Goal: Check status: Check status

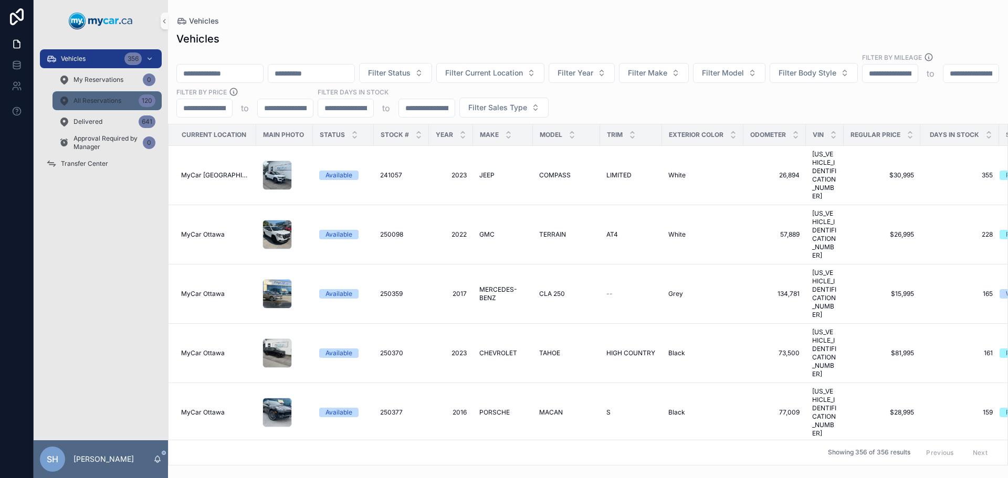
click at [114, 104] on span "All Reservations" at bounding box center [98, 101] width 48 height 8
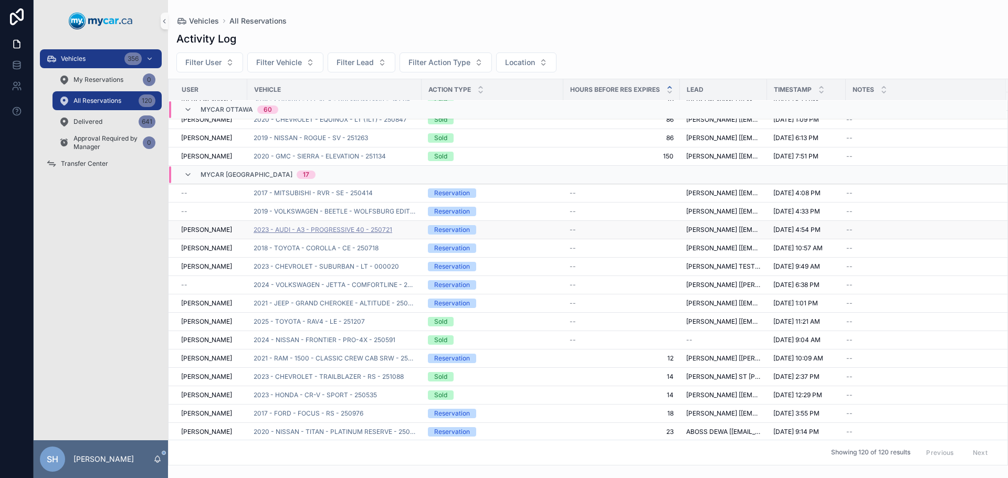
scroll to position [1065, 0]
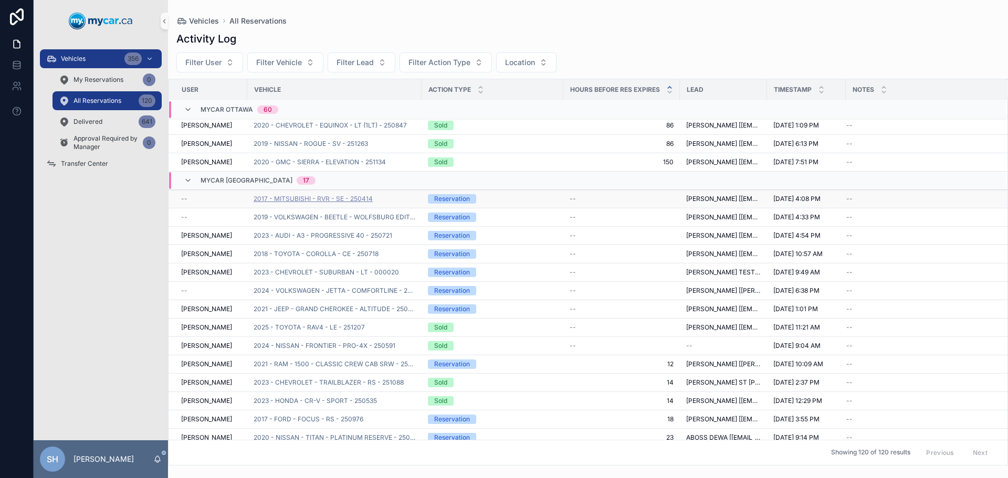
click at [339, 200] on span "2017 - MITSUBISHI - RVR - SE - 250414" at bounding box center [313, 199] width 119 height 8
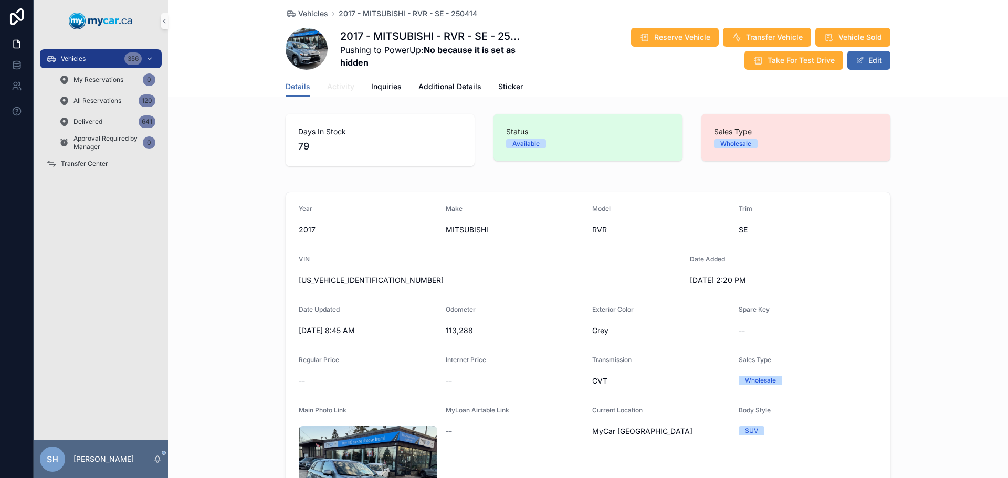
click at [339, 91] on span "Activity" at bounding box center [340, 86] width 27 height 11
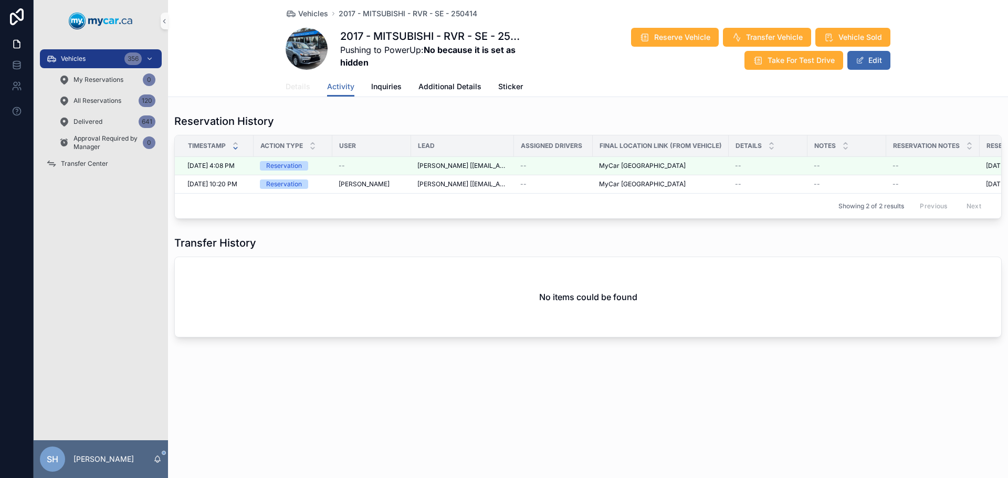
click at [294, 90] on span "Details" at bounding box center [298, 86] width 25 height 11
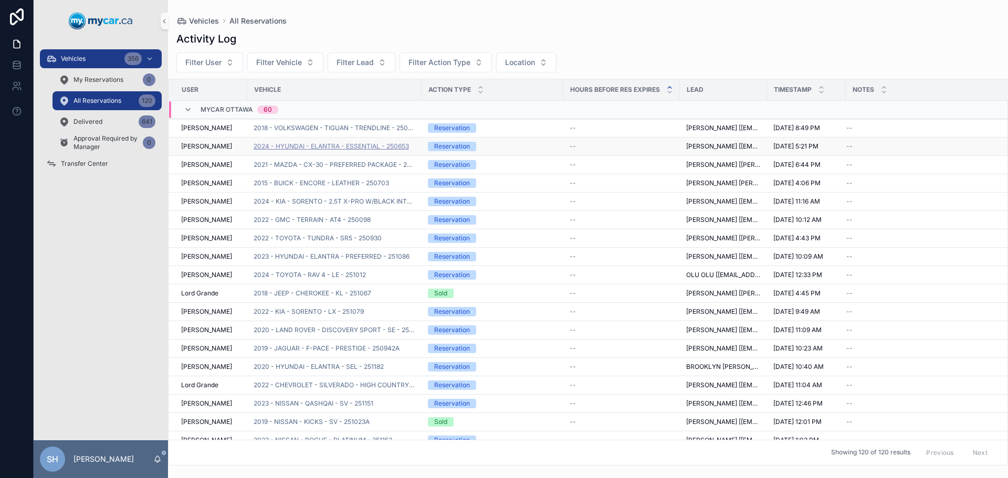
click at [348, 144] on span "2024 - HYUNDAI - ELANTRA - ESSENTIAL - 250653" at bounding box center [331, 146] width 155 height 8
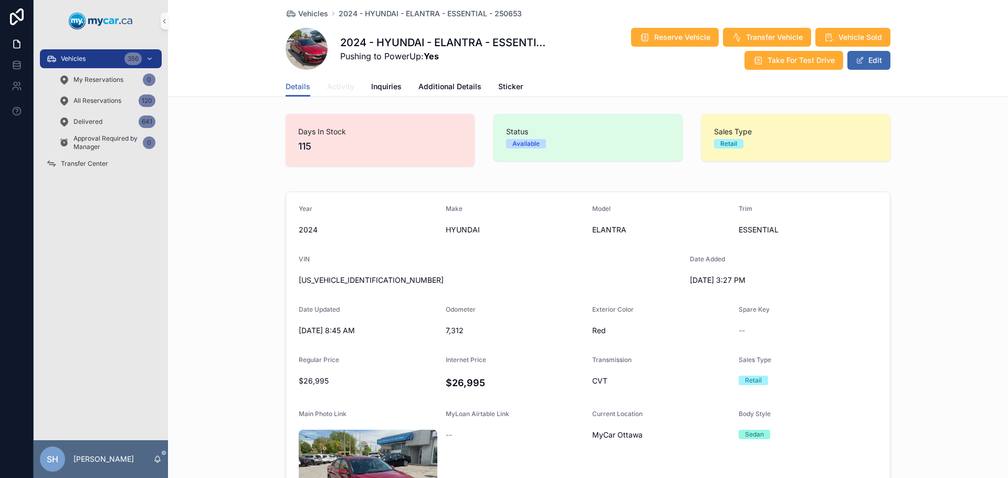
click at [337, 85] on span "Activity" at bounding box center [340, 86] width 27 height 11
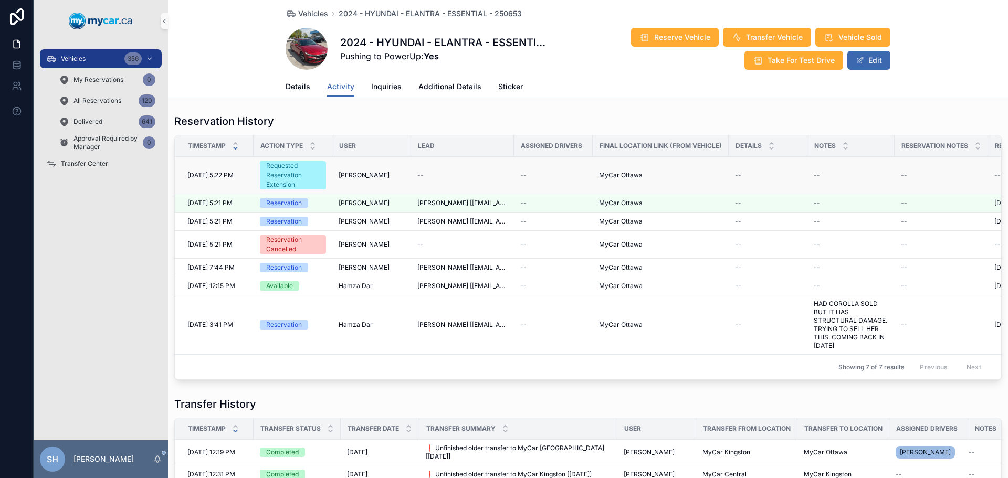
click at [309, 173] on div "Requested Reservation Extension" at bounding box center [293, 175] width 54 height 28
click at [295, 86] on span "Details" at bounding box center [298, 86] width 25 height 11
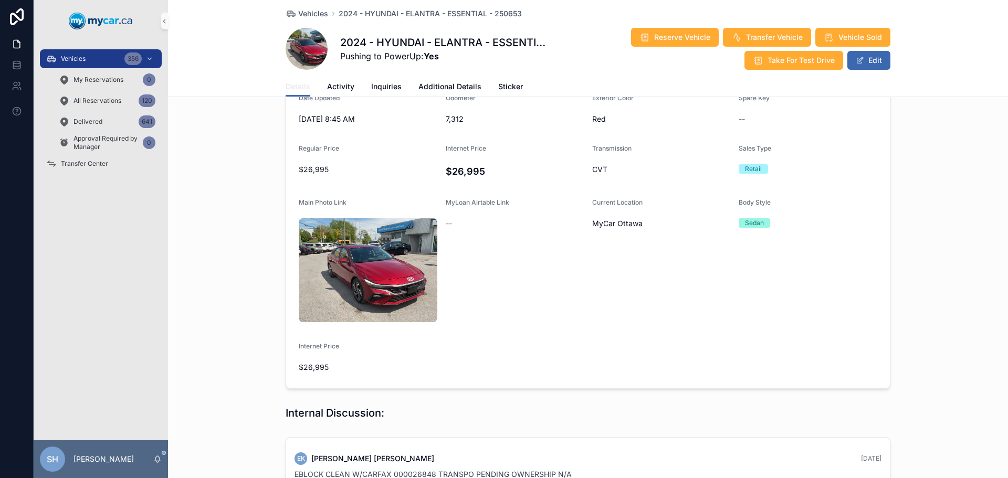
scroll to position [201, 0]
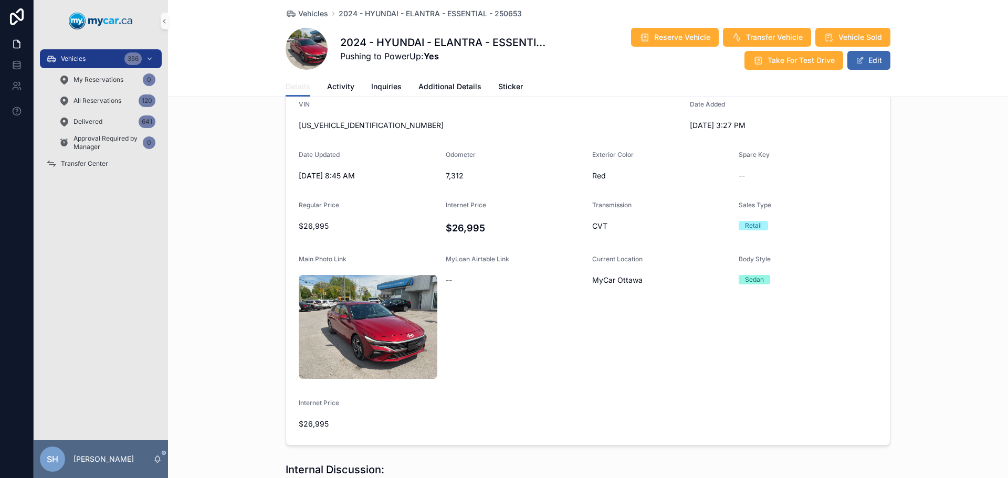
scroll to position [201, 0]
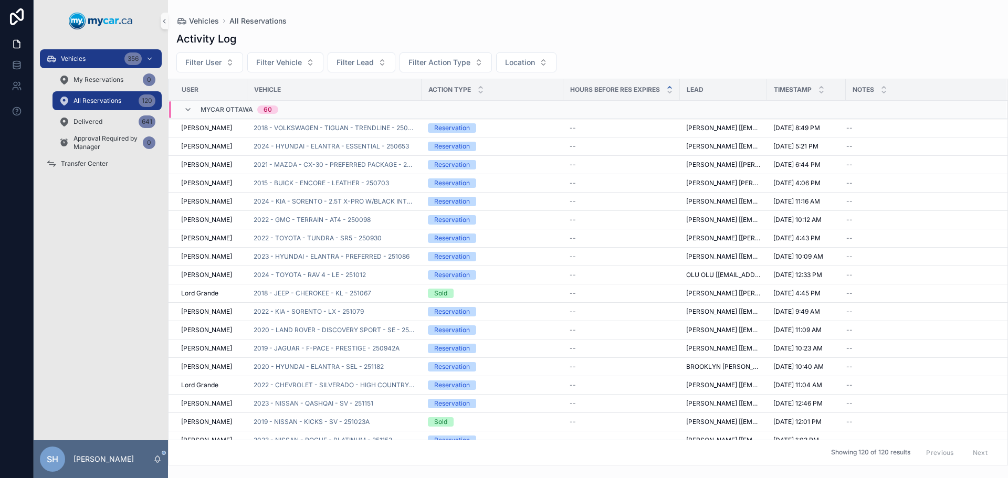
click at [493, 87] on div "Action Type" at bounding box center [492, 90] width 141 height 20
click at [484, 90] on div "scrollable content" at bounding box center [480, 90] width 7 height 12
click at [92, 121] on span "Delivered" at bounding box center [88, 122] width 29 height 8
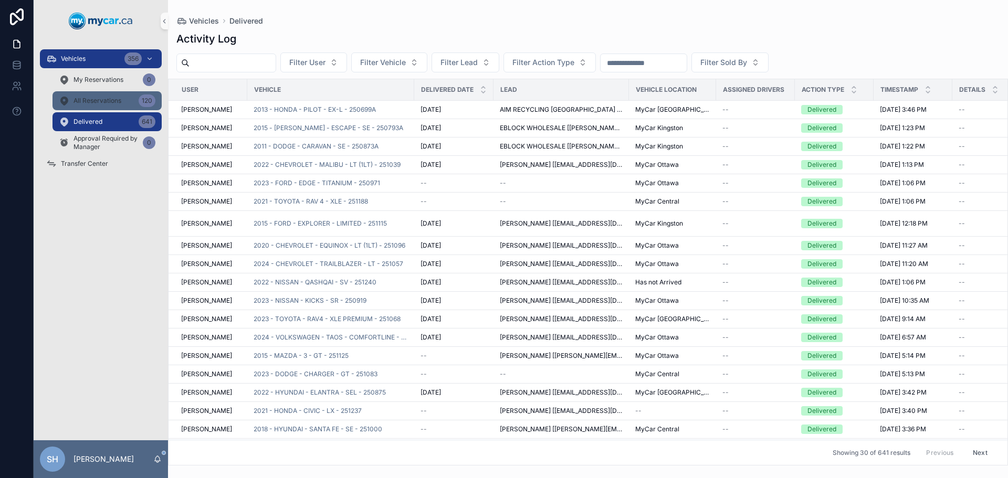
click at [100, 100] on span "All Reservations" at bounding box center [98, 101] width 48 height 8
